Goal: Task Accomplishment & Management: Manage account settings

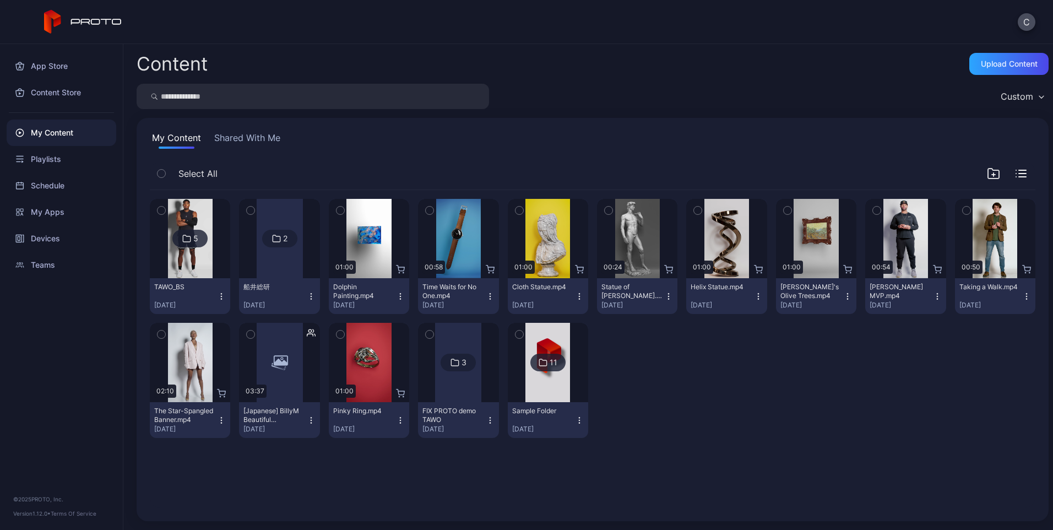
click at [190, 230] on div "5" at bounding box center [189, 239] width 35 height 18
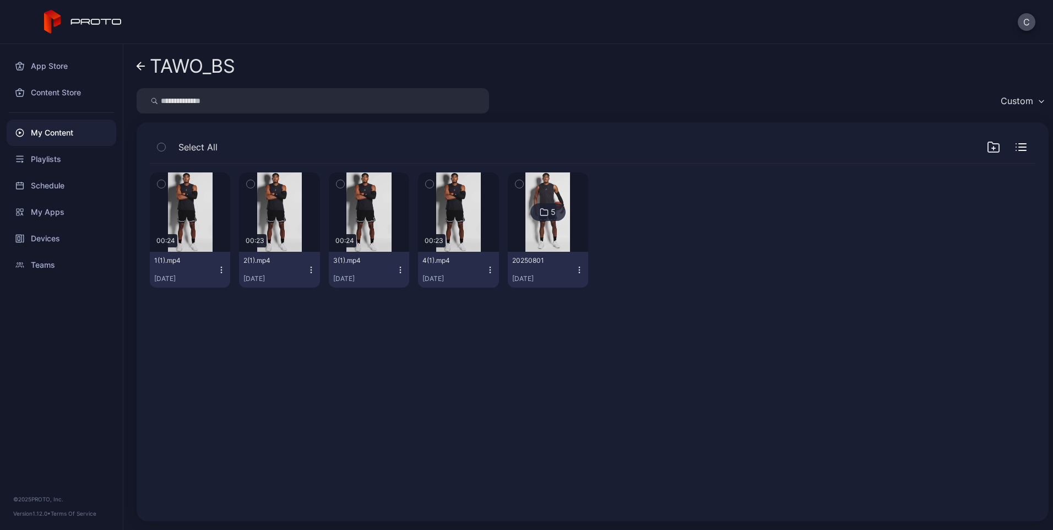
click at [986, 153] on icon "button" at bounding box center [992, 146] width 13 height 13
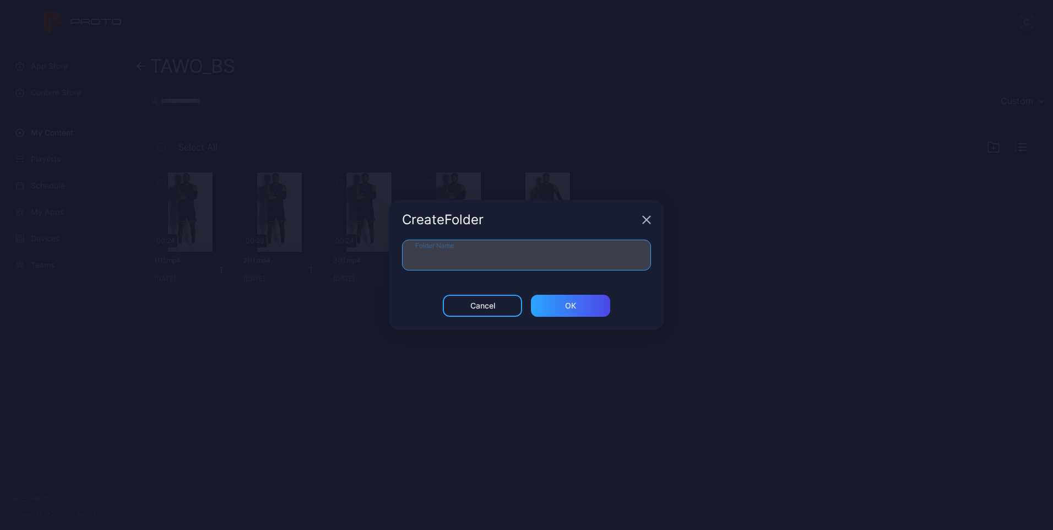
click at [449, 246] on input "Folder Name" at bounding box center [526, 254] width 249 height 31
type input "********"
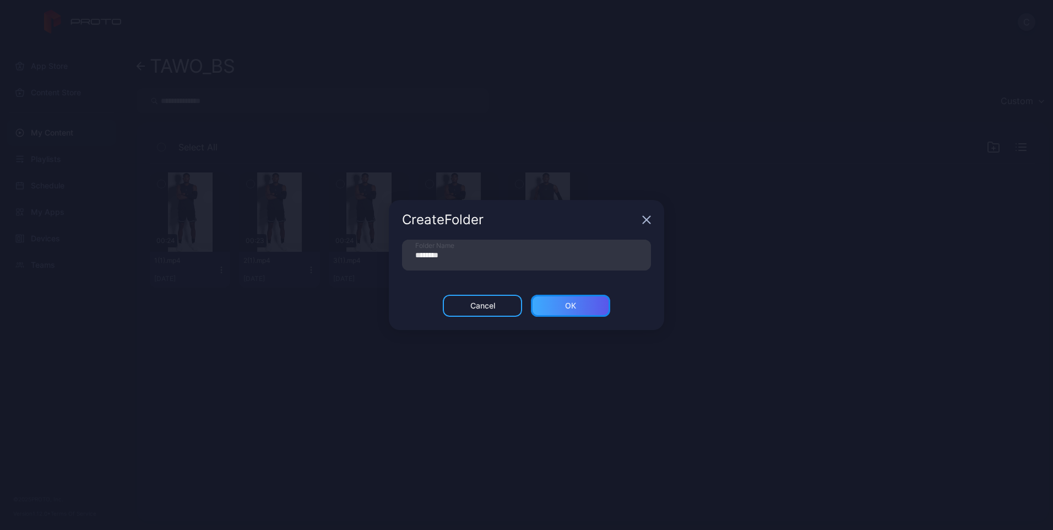
click at [563, 302] on div "ОК" at bounding box center [570, 306] width 79 height 22
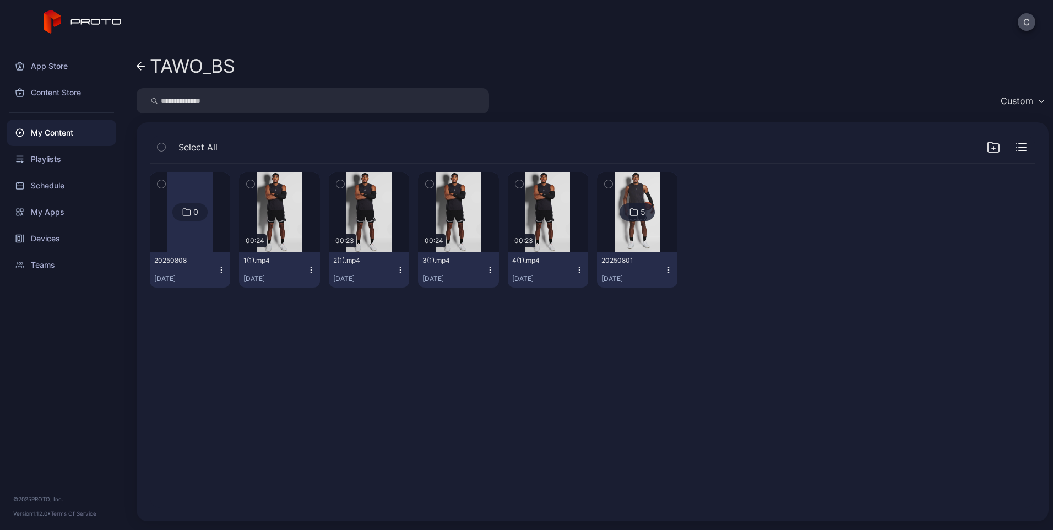
click at [252, 181] on icon "button" at bounding box center [251, 184] width 8 height 12
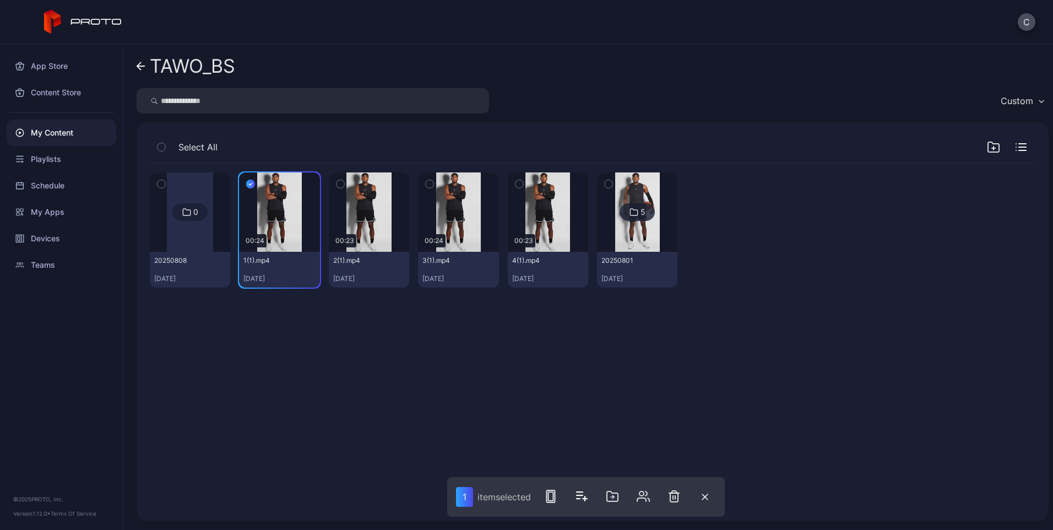
click at [336, 182] on div "button" at bounding box center [340, 183] width 9 height 9
click at [426, 181] on icon "button" at bounding box center [430, 184] width 8 height 12
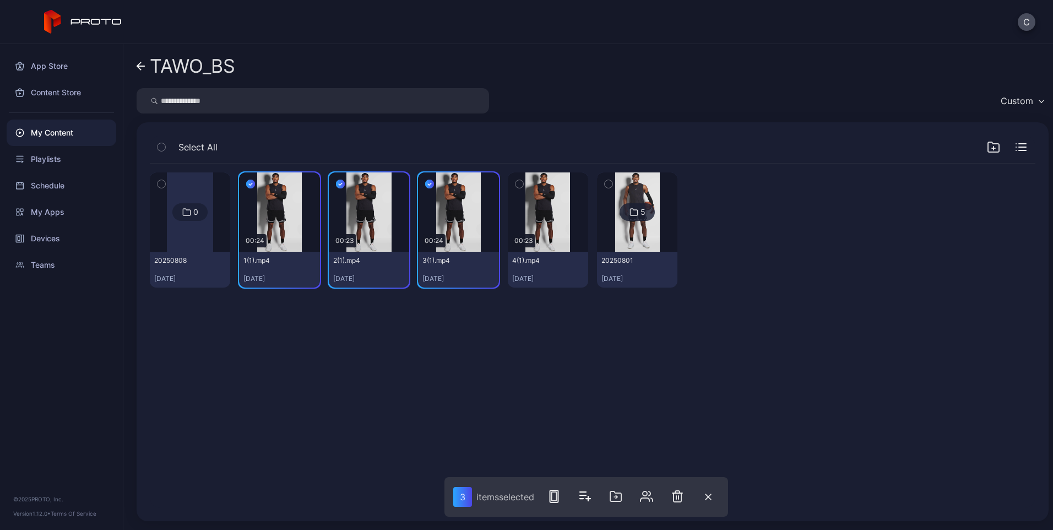
click at [515, 181] on icon "button" at bounding box center [519, 184] width 8 height 12
click at [625, 501] on button "button" at bounding box center [615, 496] width 22 height 22
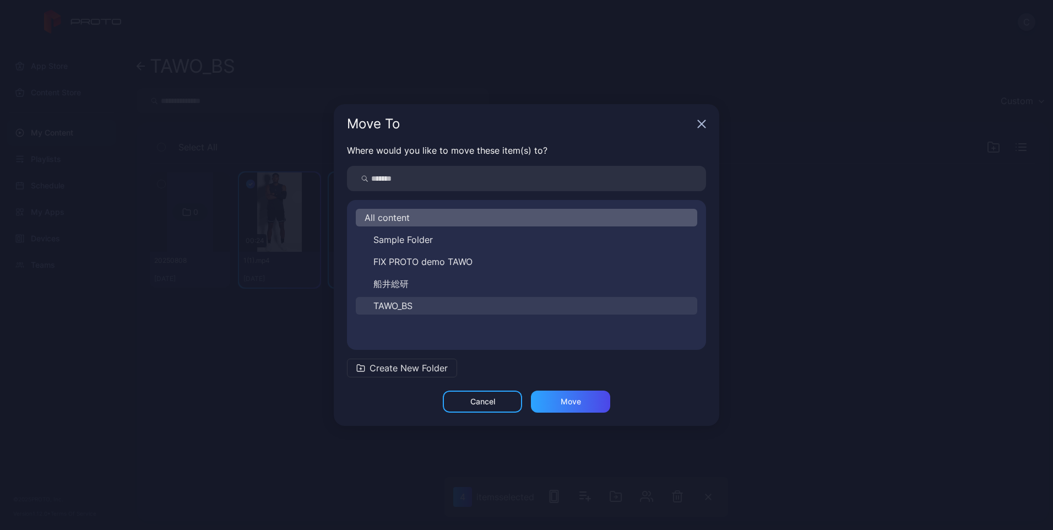
click at [394, 298] on button "TAWO_BS" at bounding box center [526, 306] width 341 height 18
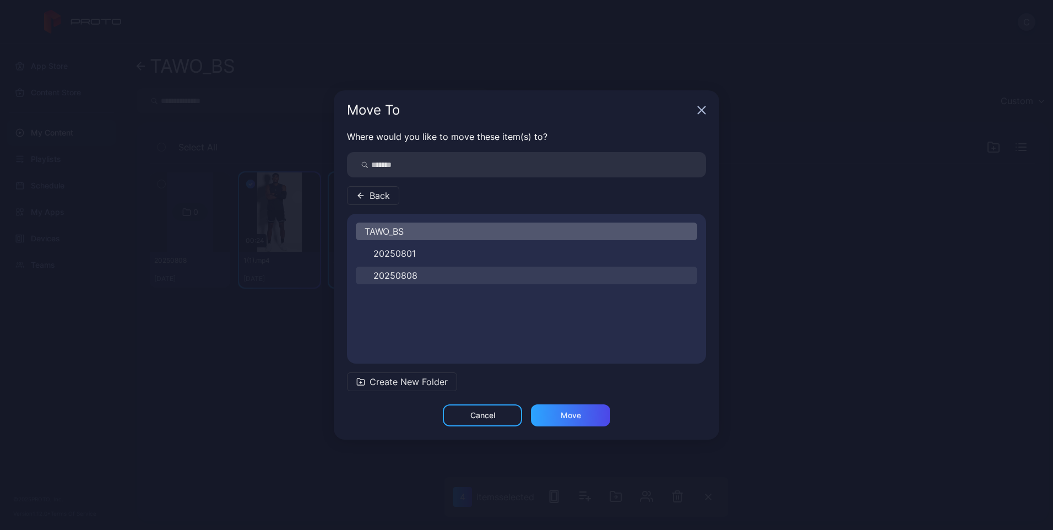
click at [388, 272] on span "20250808" at bounding box center [395, 275] width 44 height 13
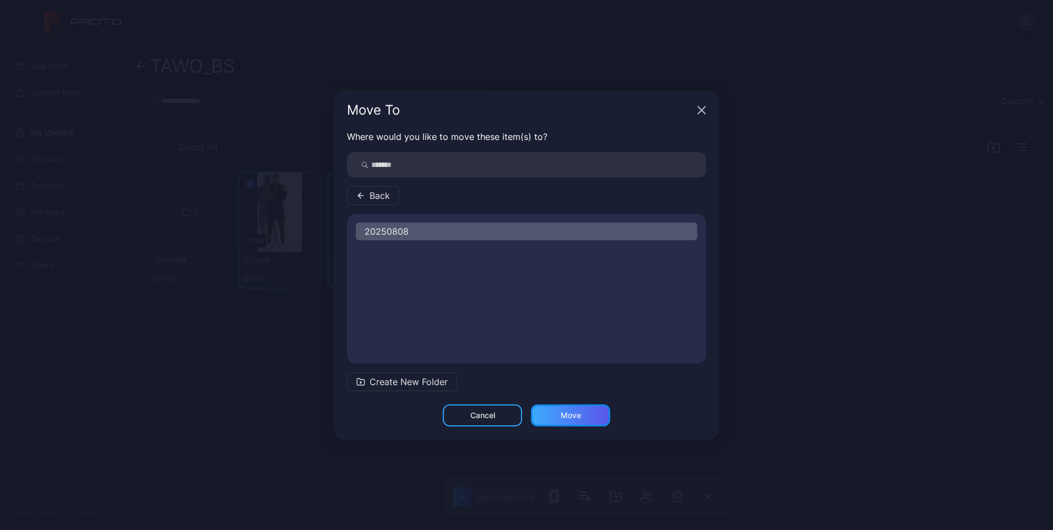
click at [557, 413] on div "Move" at bounding box center [570, 415] width 79 height 22
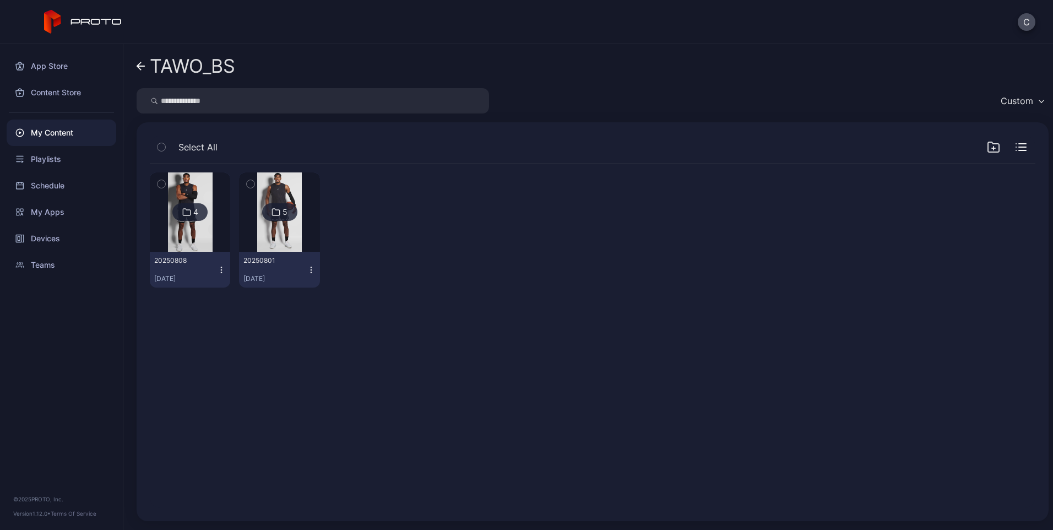
click at [423, 383] on div "4 20250808 [DATE] 5 20250801 [DATE]" at bounding box center [592, 336] width 903 height 362
click at [46, 230] on div "Devices" at bounding box center [62, 238] width 110 height 26
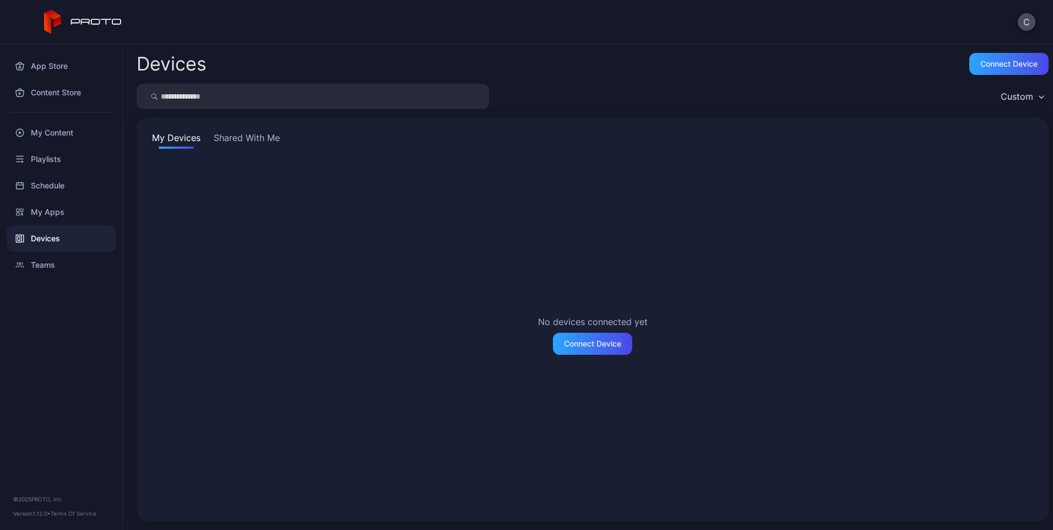
click at [257, 139] on button "Shared With Me" at bounding box center [246, 140] width 70 height 18
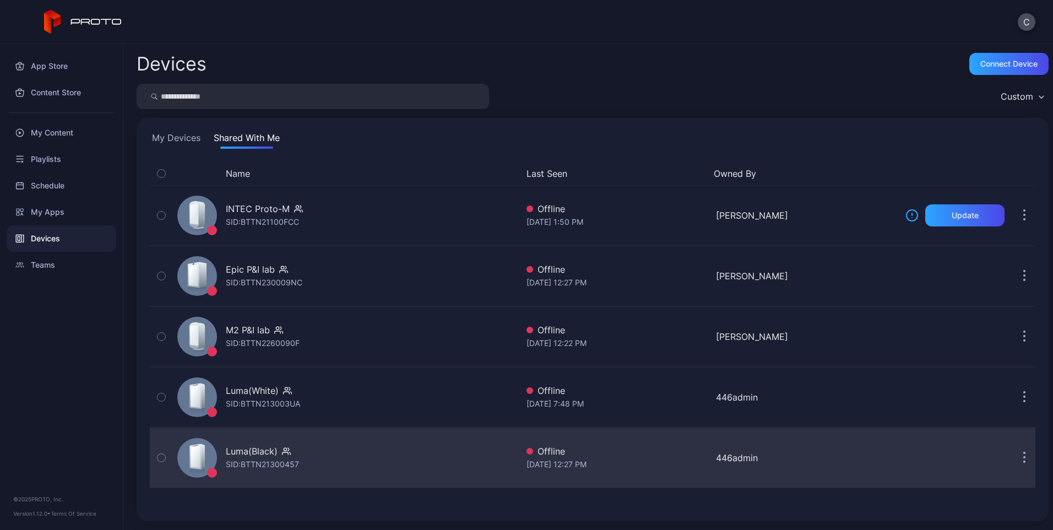
click at [279, 461] on div "SID: BTTN21300457" at bounding box center [262, 463] width 73 height 13
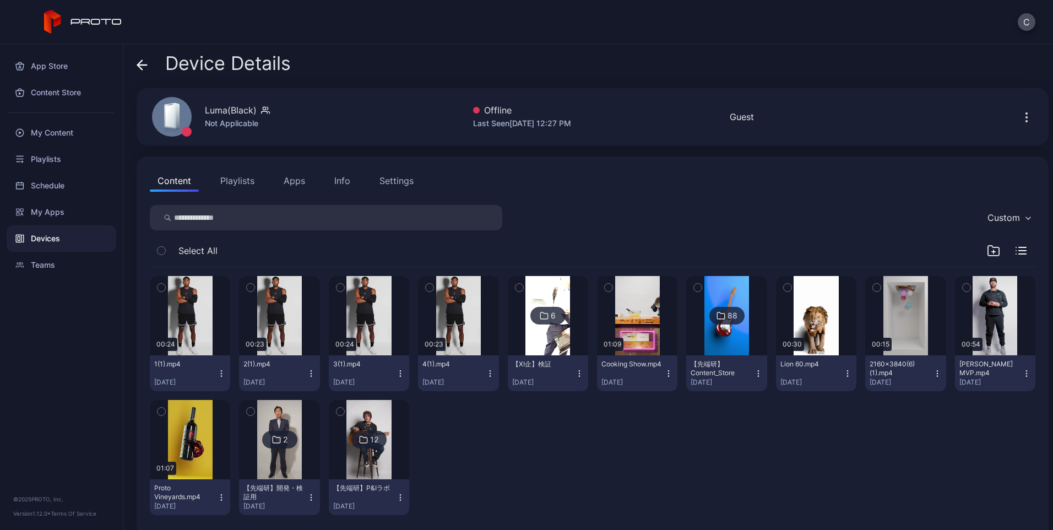
click at [550, 336] on img at bounding box center [547, 315] width 45 height 79
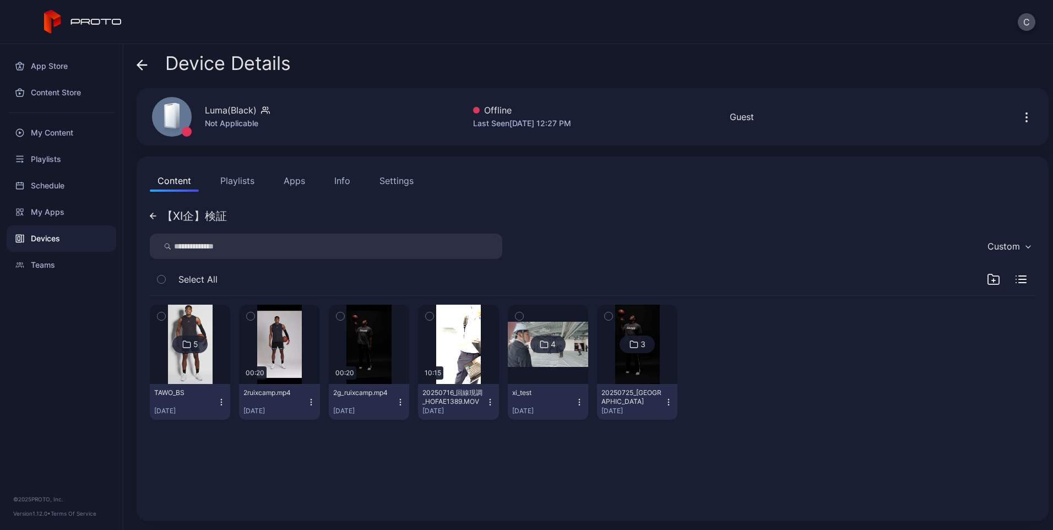
click at [194, 352] on div "5" at bounding box center [189, 344] width 35 height 18
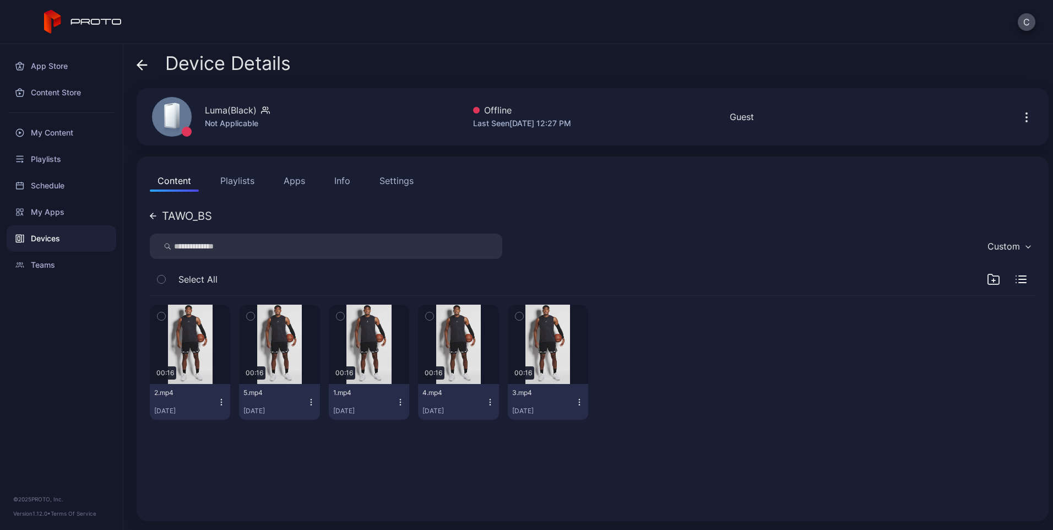
click at [150, 216] on icon at bounding box center [151, 216] width 3 height 6
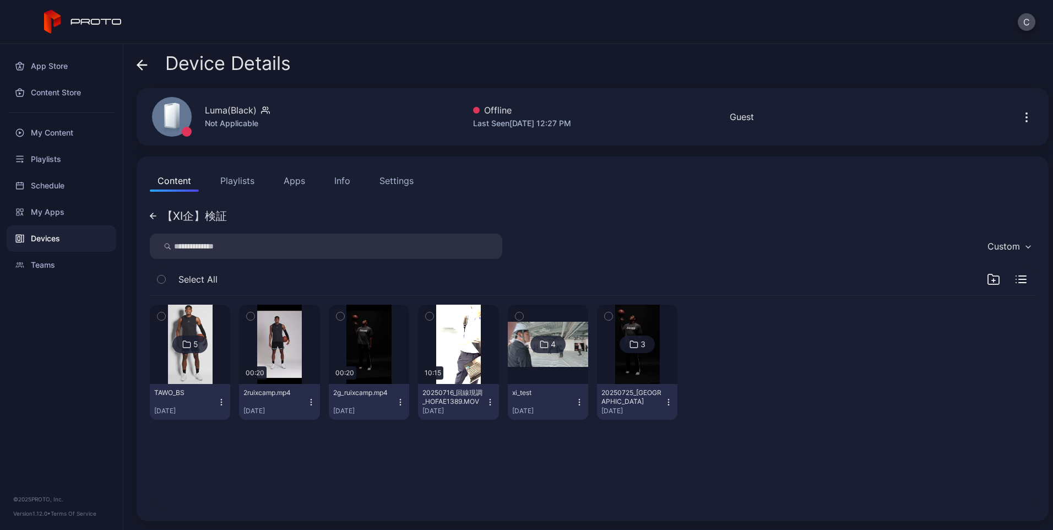
click at [151, 216] on icon at bounding box center [151, 216] width 3 height 6
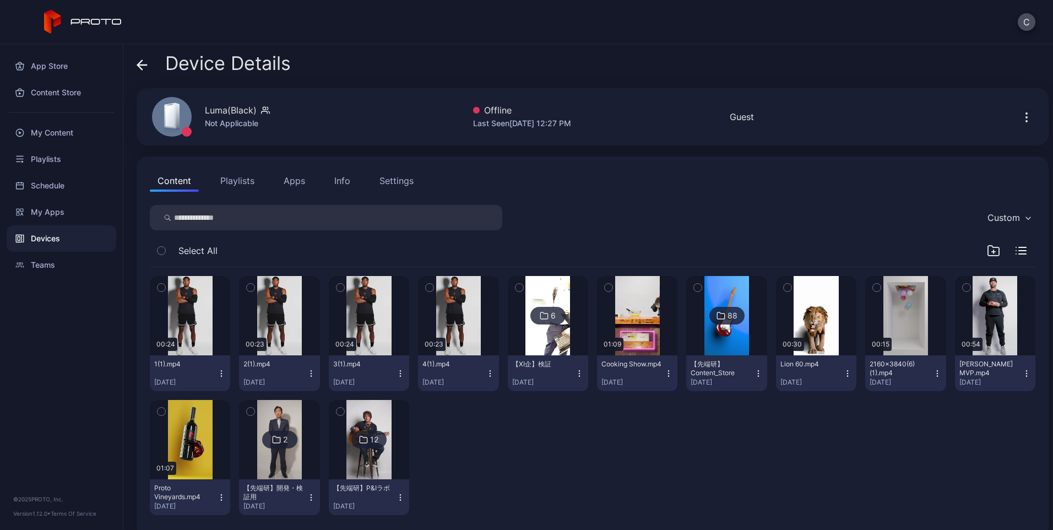
click at [426, 290] on icon "button" at bounding box center [430, 287] width 8 height 12
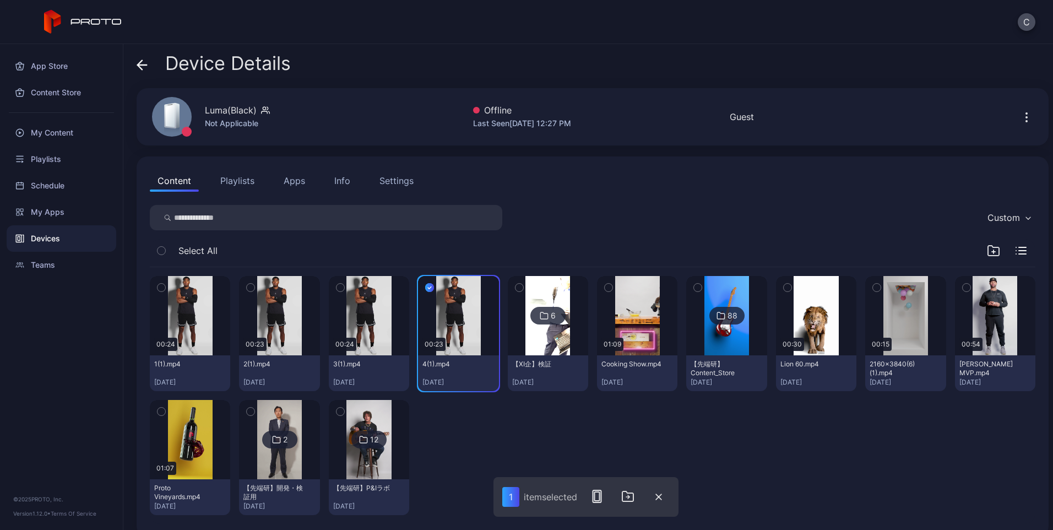
click at [336, 286] on icon "button" at bounding box center [340, 287] width 8 height 12
click at [255, 287] on button "button" at bounding box center [250, 287] width 23 height 23
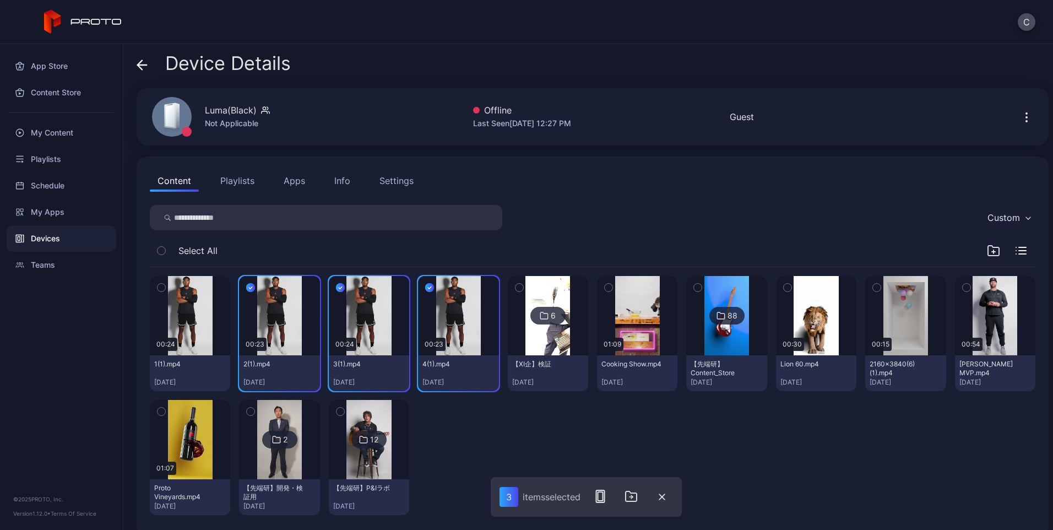
click at [166, 282] on button "button" at bounding box center [161, 287] width 23 height 23
click at [604, 495] on rect "button" at bounding box center [600, 496] width 8 height 12
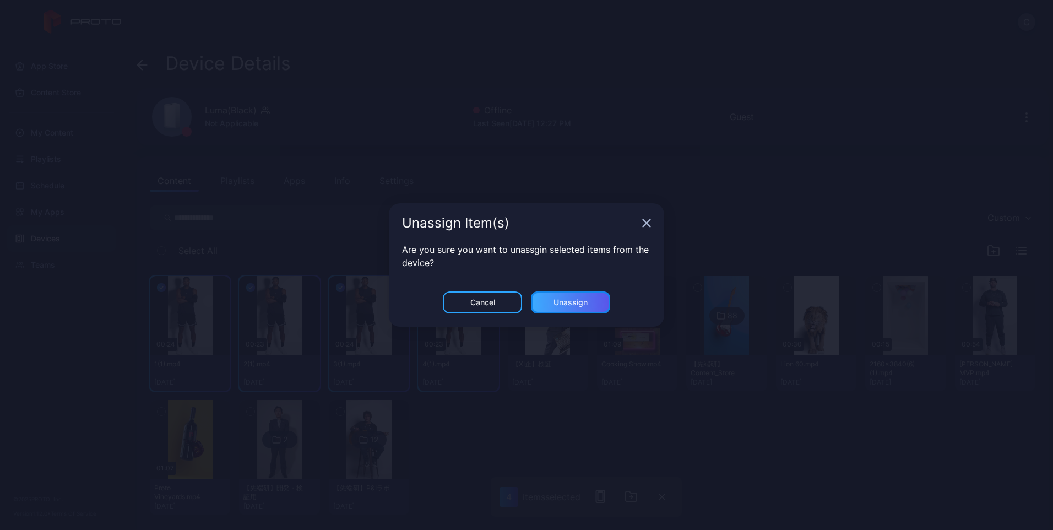
click at [572, 305] on div "Unassign" at bounding box center [570, 302] width 34 height 9
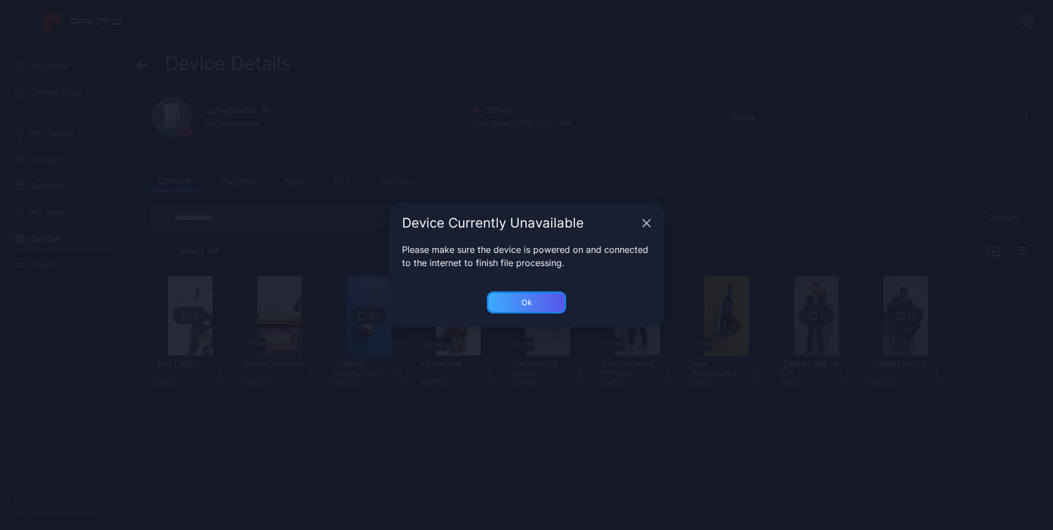
click at [506, 304] on div "Ok" at bounding box center [526, 302] width 79 height 22
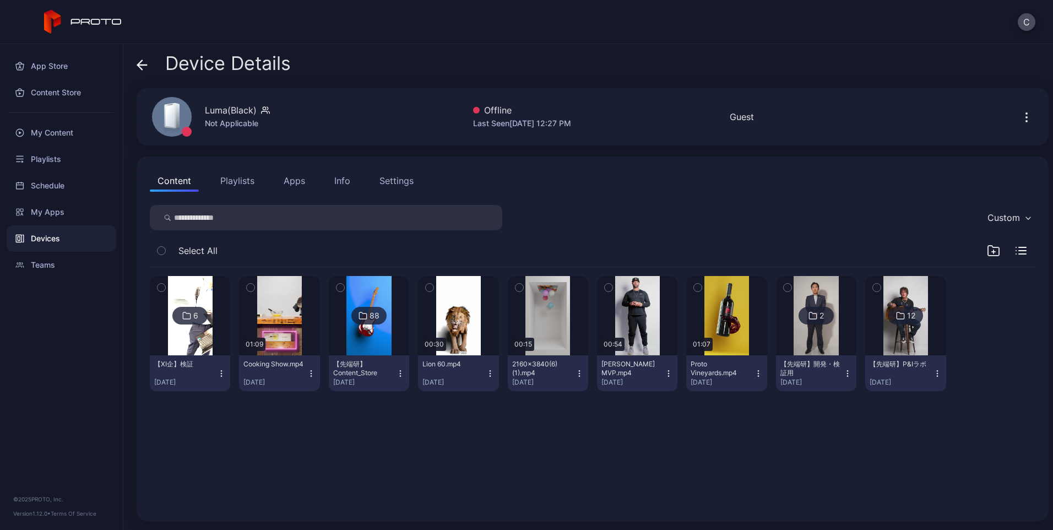
click at [180, 339] on img at bounding box center [190, 315] width 45 height 79
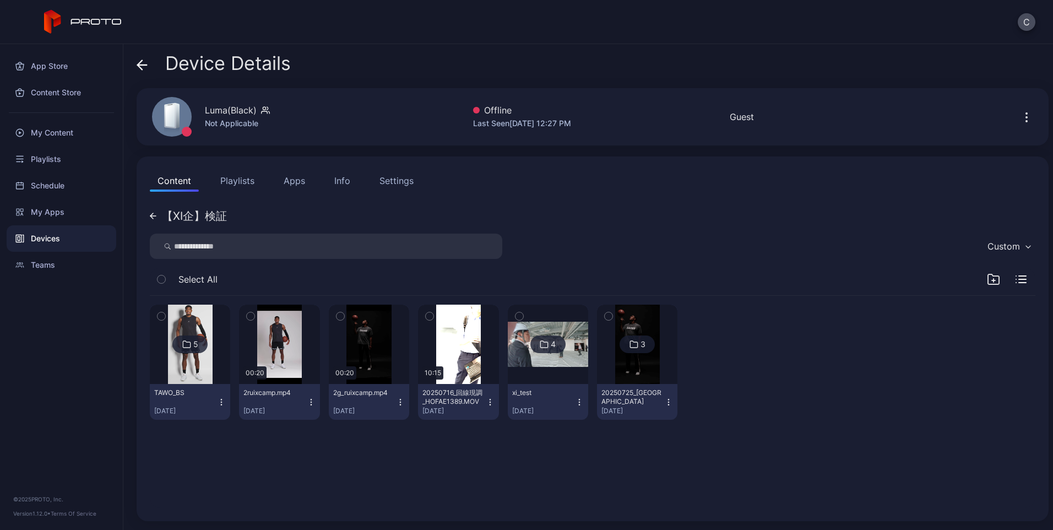
click at [156, 317] on button "button" at bounding box center [161, 315] width 23 height 23
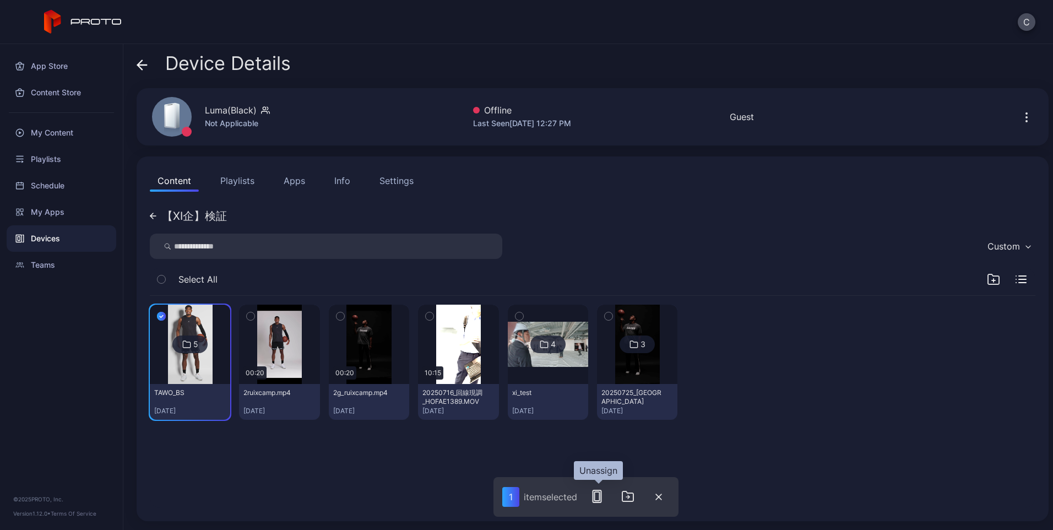
click at [598, 496] on icon "button" at bounding box center [596, 495] width 13 height 13
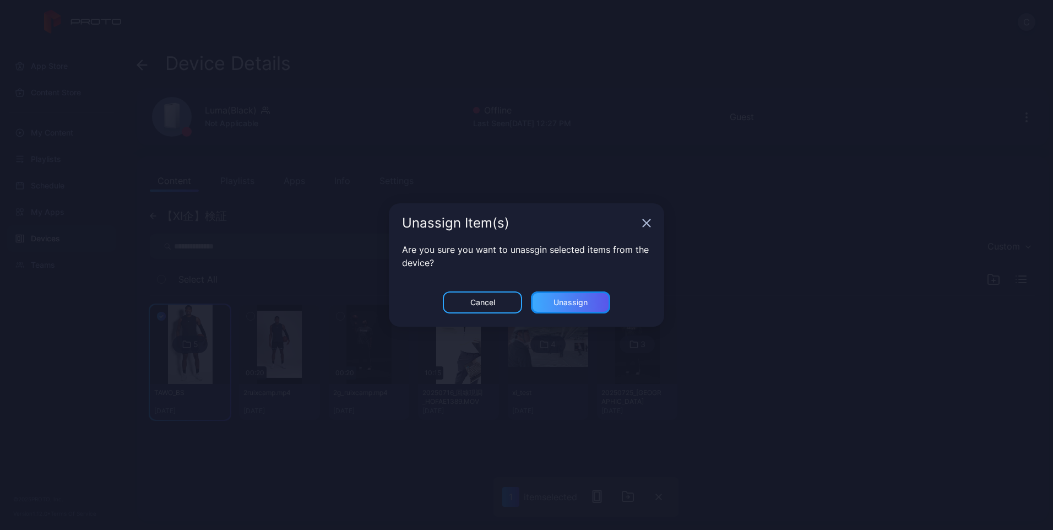
click at [565, 308] on div "Unassign" at bounding box center [570, 302] width 79 height 22
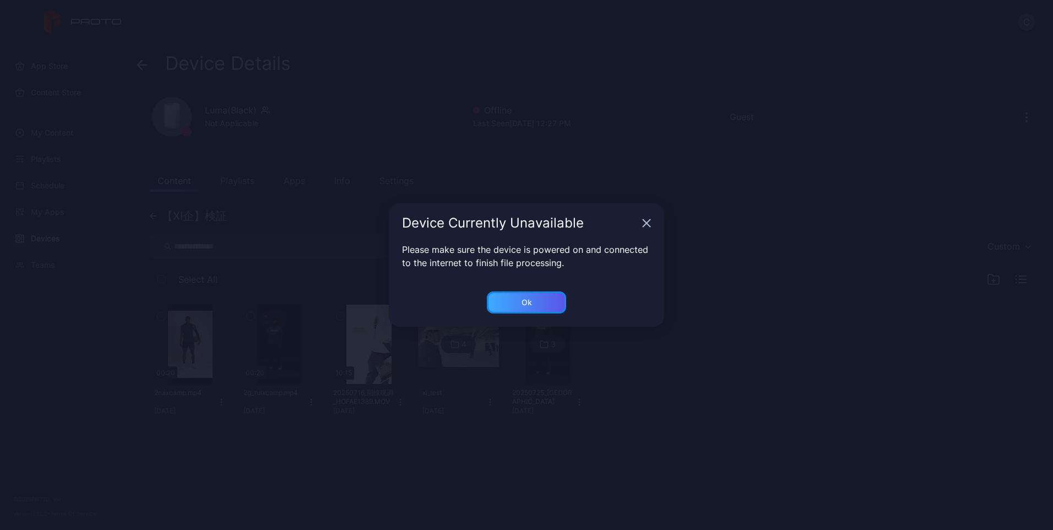
click at [527, 305] on div "Ok" at bounding box center [526, 302] width 10 height 9
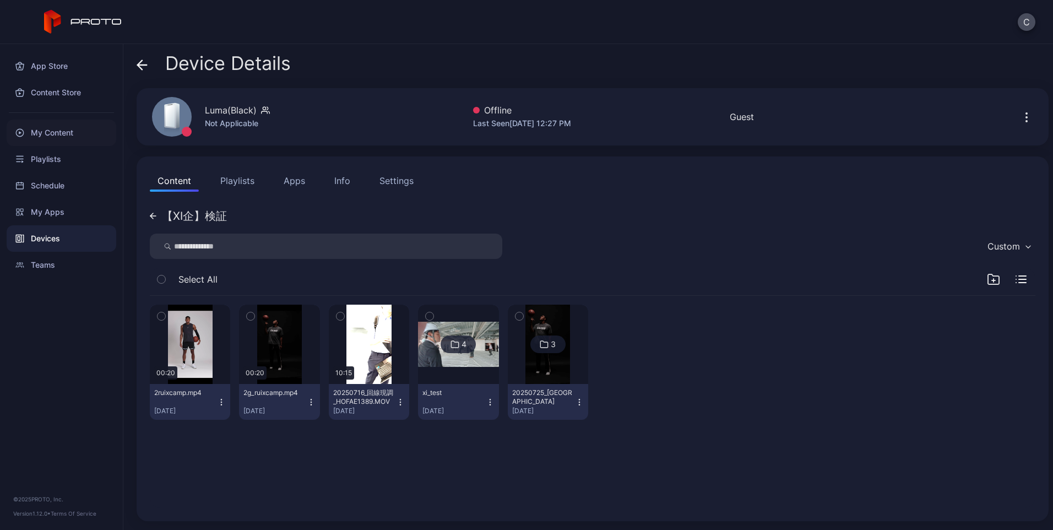
click at [61, 134] on div "My Content" at bounding box center [62, 132] width 110 height 26
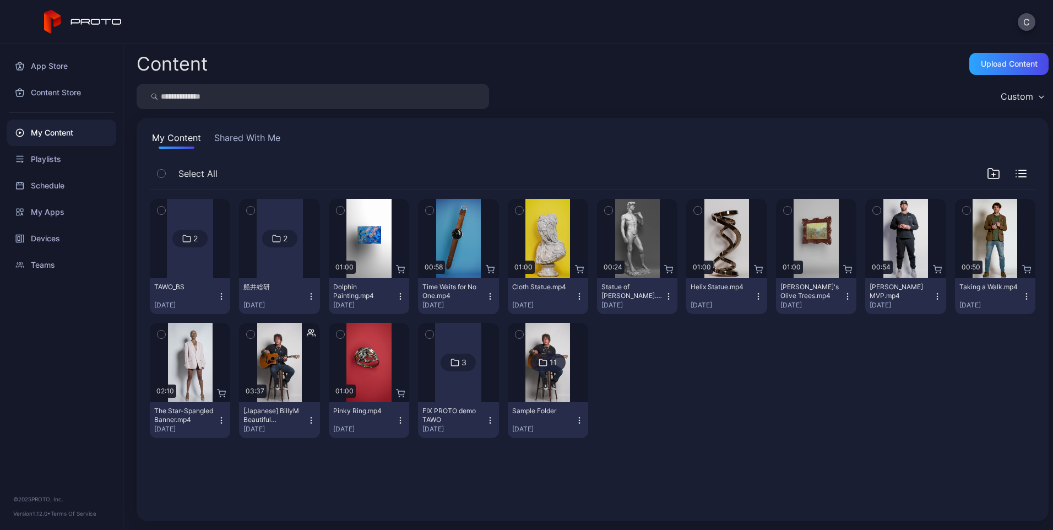
click at [167, 213] on button "button" at bounding box center [161, 210] width 23 height 23
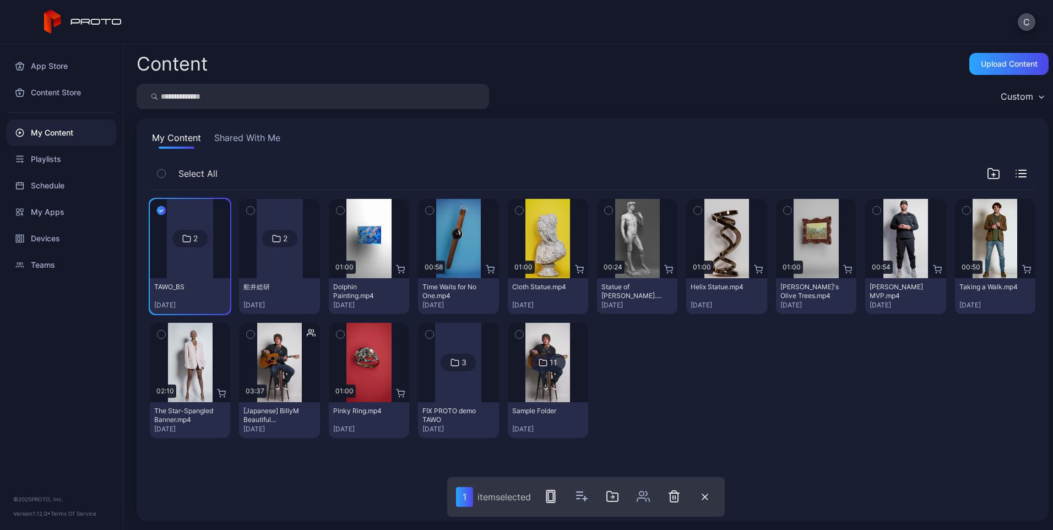
click at [167, 212] on button "button" at bounding box center [161, 210] width 23 height 23
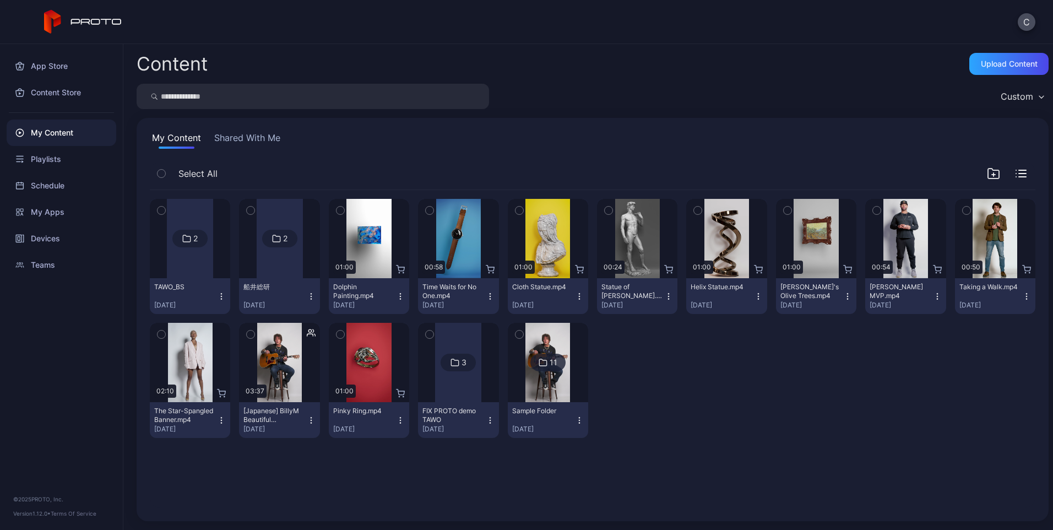
click at [219, 299] on icon "button" at bounding box center [221, 296] width 9 height 9
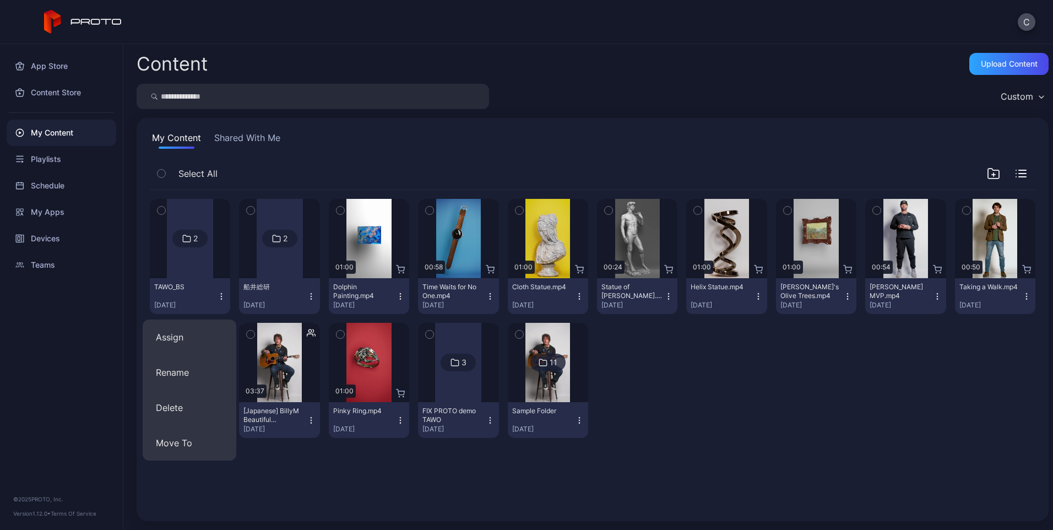
click at [219, 299] on icon "button" at bounding box center [221, 296] width 9 height 9
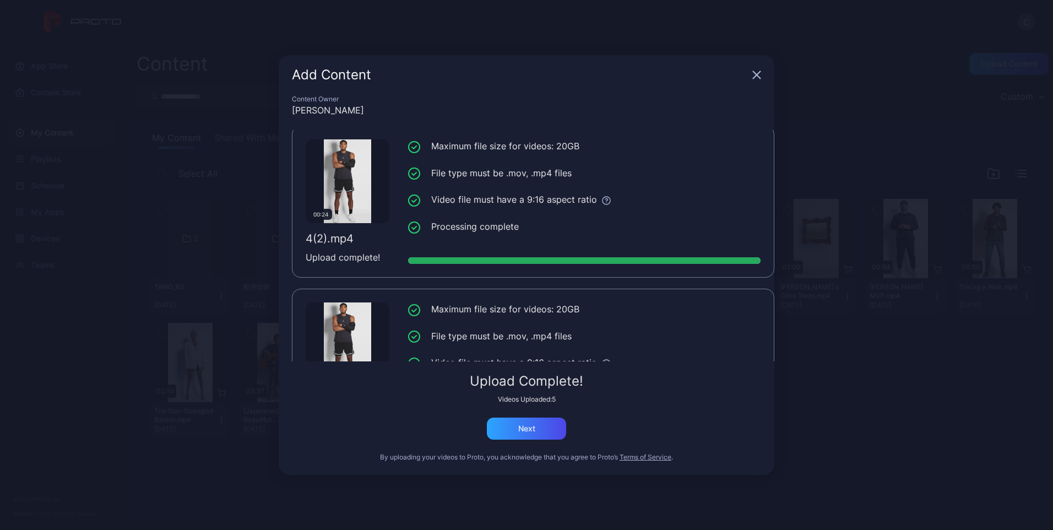
scroll to position [572, 0]
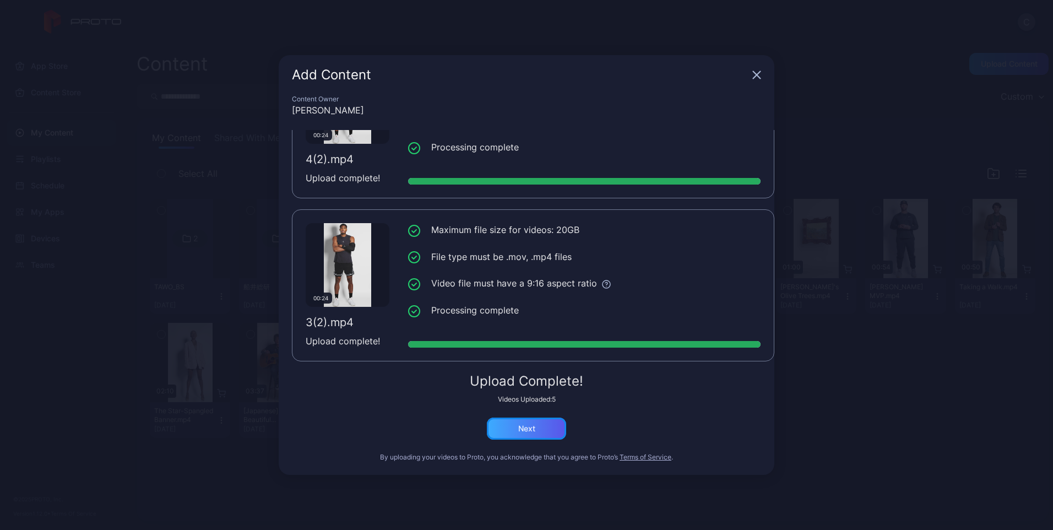
click at [549, 428] on div "Next" at bounding box center [526, 428] width 79 height 22
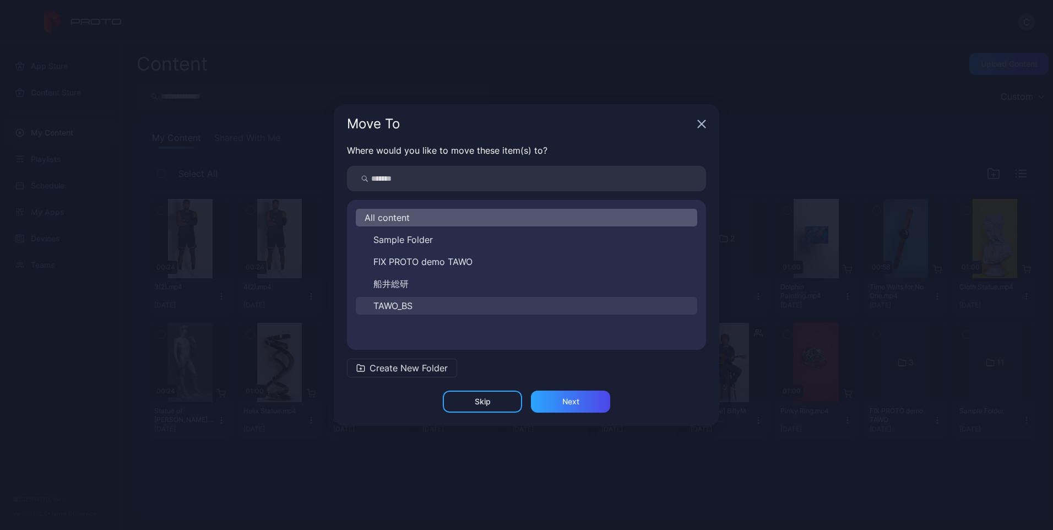
click at [422, 302] on button "TAWO_BS" at bounding box center [526, 306] width 341 height 18
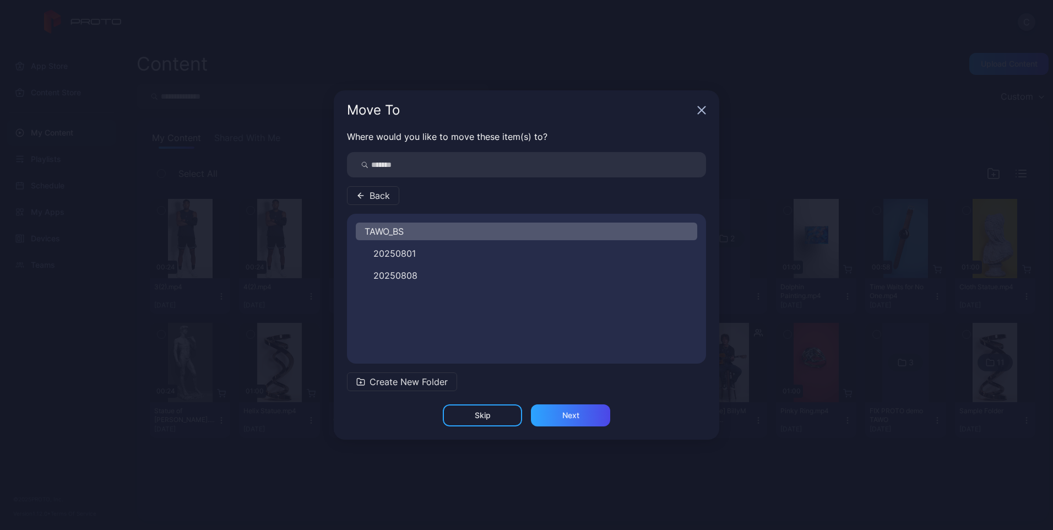
click at [450, 351] on div "TAWO_BS 20250801 20250808" at bounding box center [526, 288] width 359 height 132
click at [445, 384] on span "Create New Folder" at bounding box center [408, 381] width 78 height 13
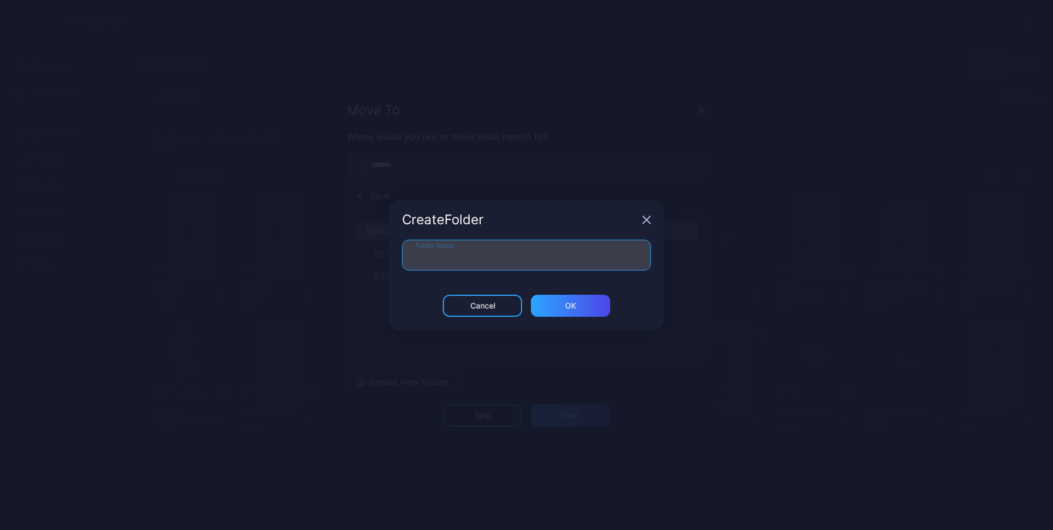
click at [513, 248] on input "Folder Name" at bounding box center [526, 254] width 249 height 31
type input "********"
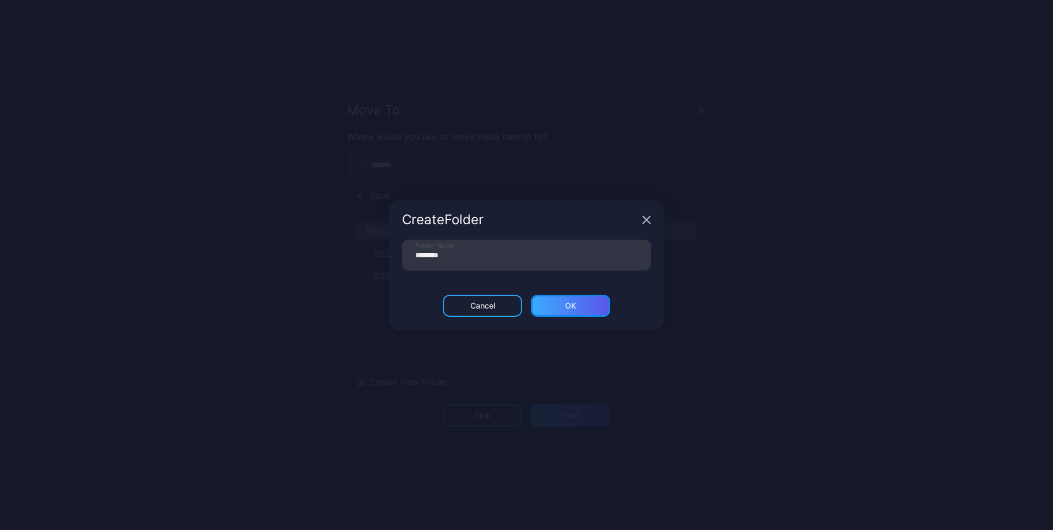
click at [569, 303] on div "ОК" at bounding box center [570, 305] width 11 height 9
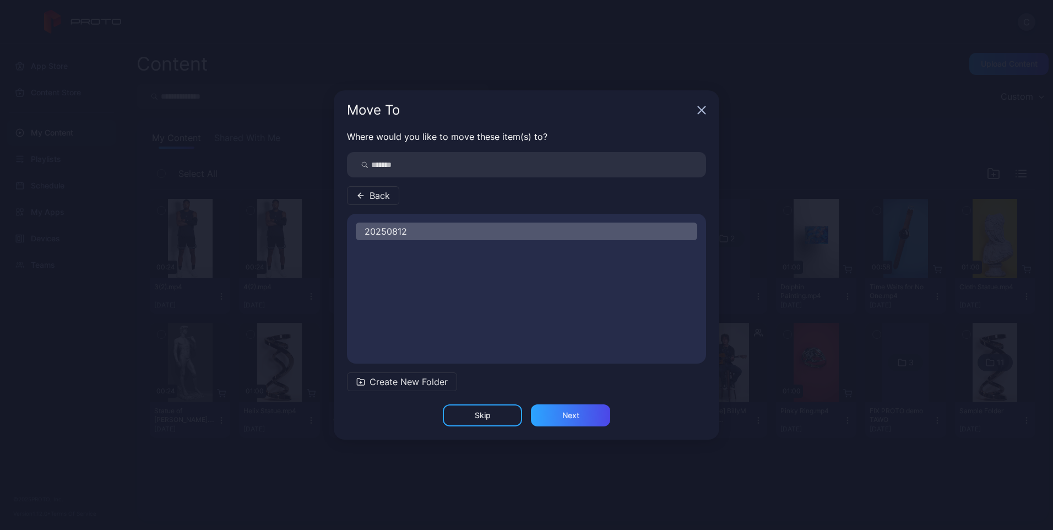
click at [407, 224] on div "20250812" at bounding box center [526, 231] width 341 height 18
drag, startPoint x: 565, startPoint y: 421, endPoint x: 543, endPoint y: 454, distance: 40.2
click at [565, 421] on div "Next" at bounding box center [570, 415] width 79 height 22
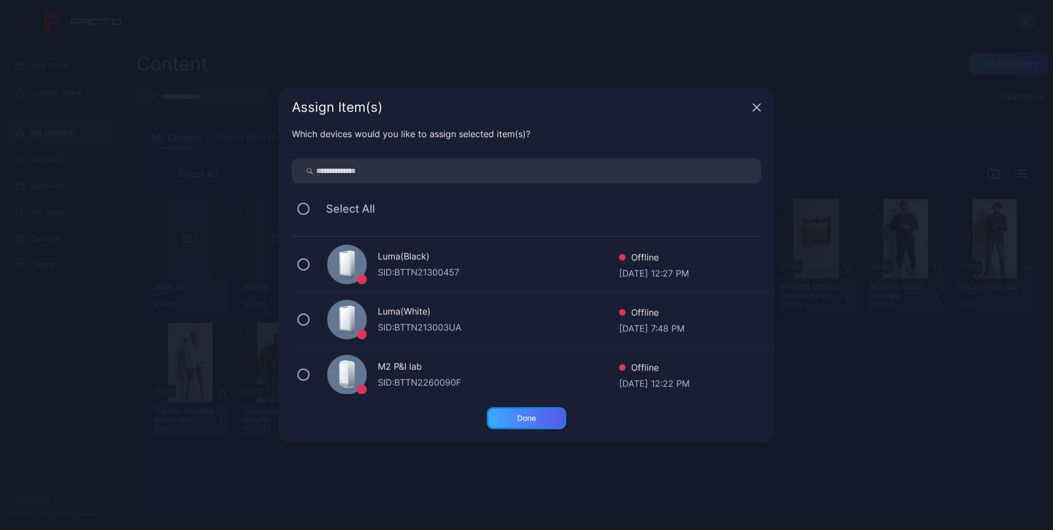
click at [549, 417] on div "Done" at bounding box center [526, 418] width 79 height 22
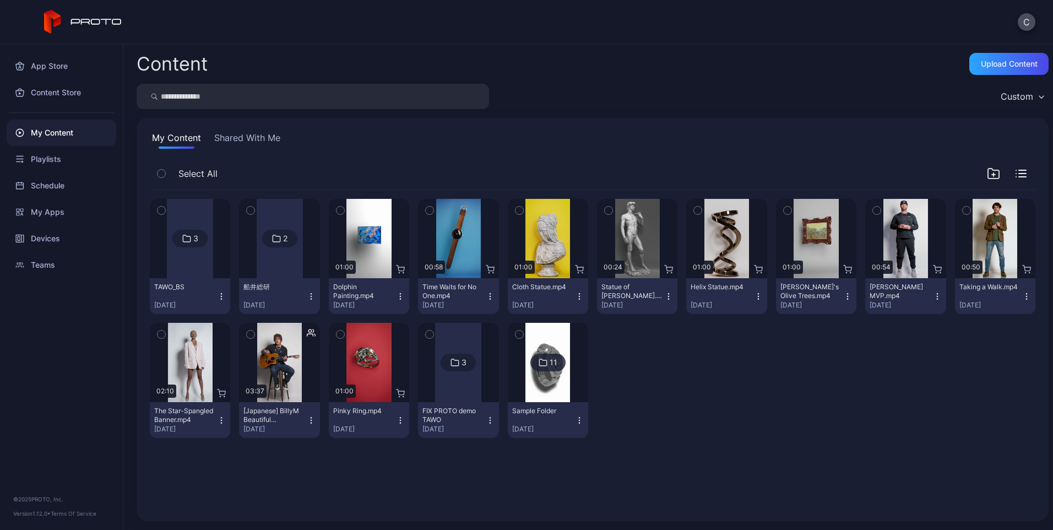
click at [177, 211] on div at bounding box center [190, 238] width 46 height 79
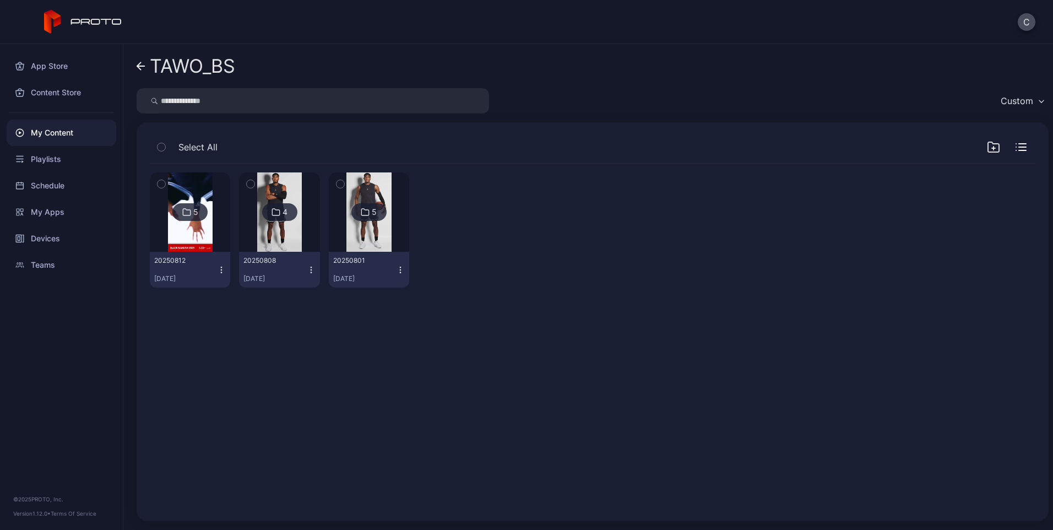
click at [145, 56] on link "TAWO_BS" at bounding box center [186, 66] width 99 height 26
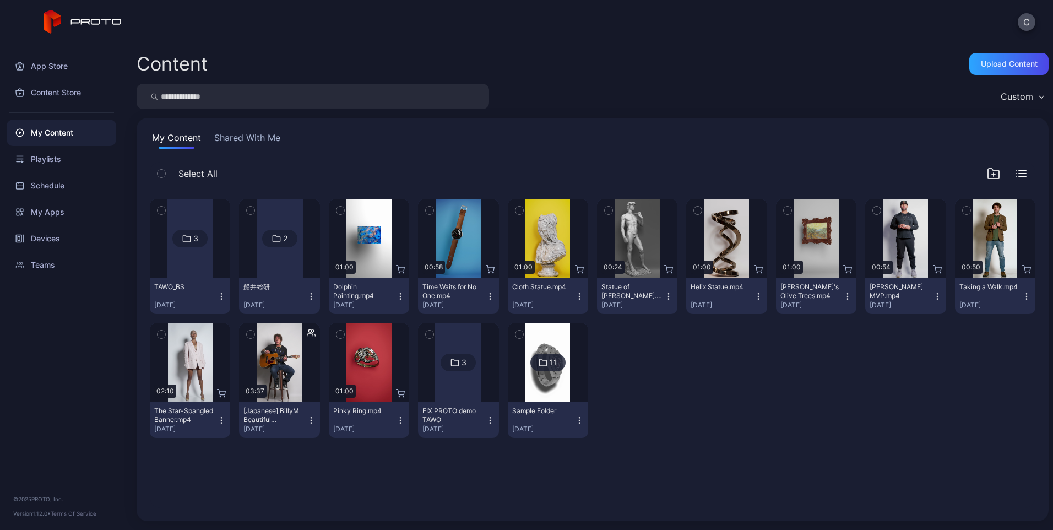
click at [217, 296] on icon "button" at bounding box center [221, 296] width 9 height 9
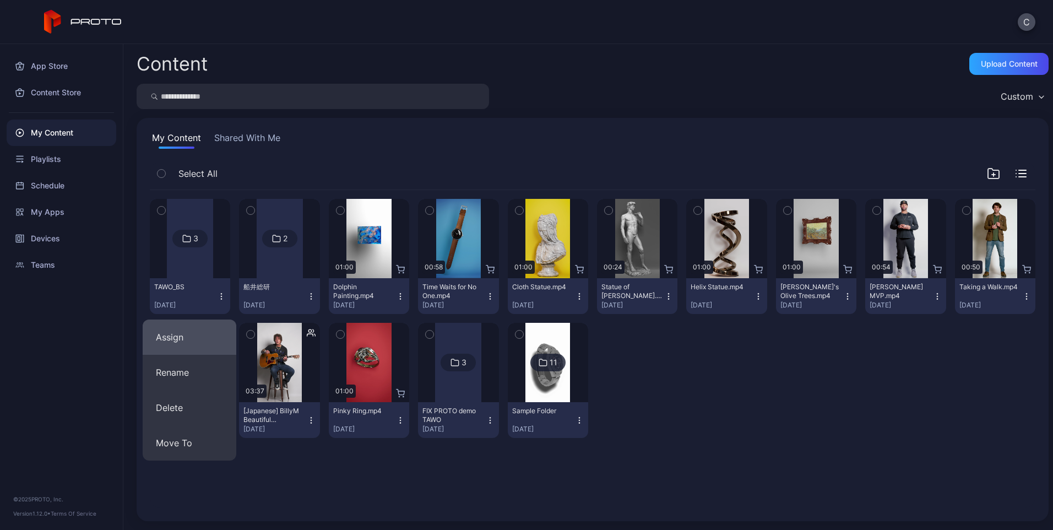
click at [217, 346] on button "Assign" at bounding box center [190, 336] width 94 height 35
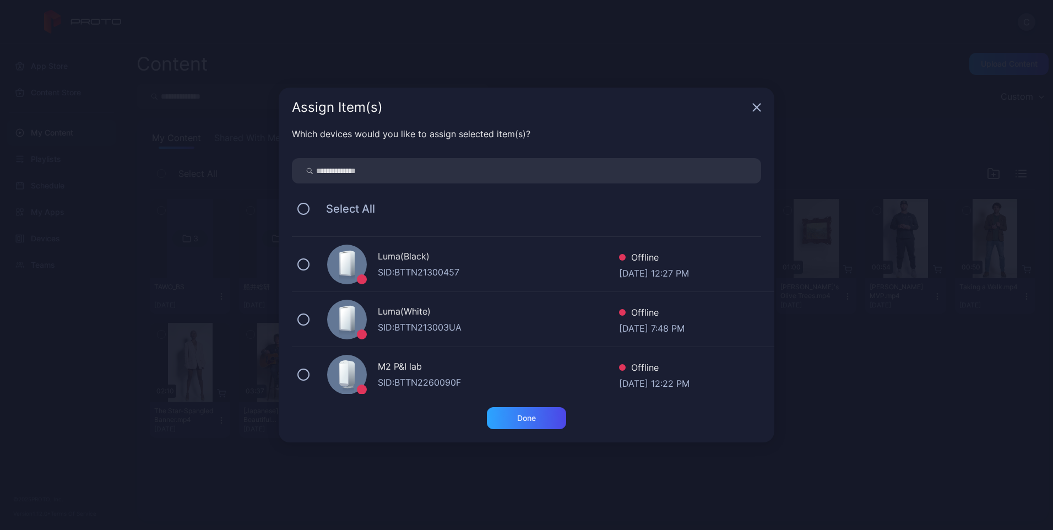
click at [446, 268] on div "SID: BTTN21300457" at bounding box center [498, 271] width 241 height 13
click at [520, 410] on div "Done" at bounding box center [526, 418] width 79 height 22
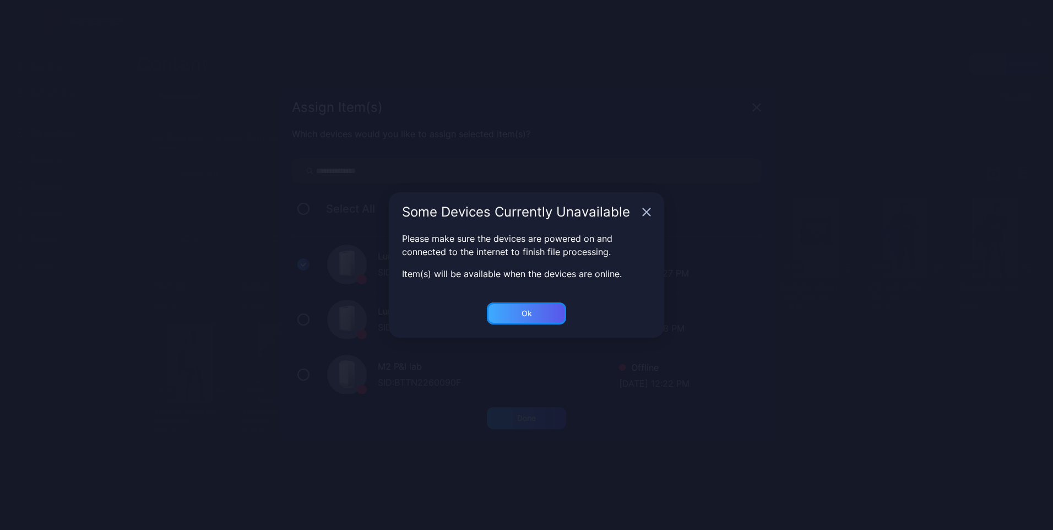
click at [520, 407] on div "Ok" at bounding box center [526, 418] width 79 height 22
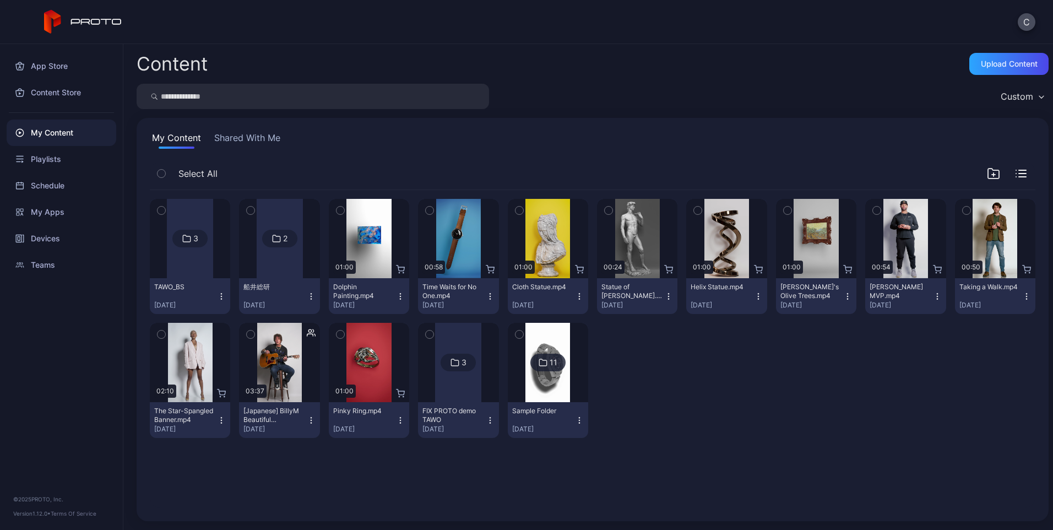
click at [197, 260] on div at bounding box center [190, 238] width 46 height 79
